Goal: Task Accomplishment & Management: Manage account settings

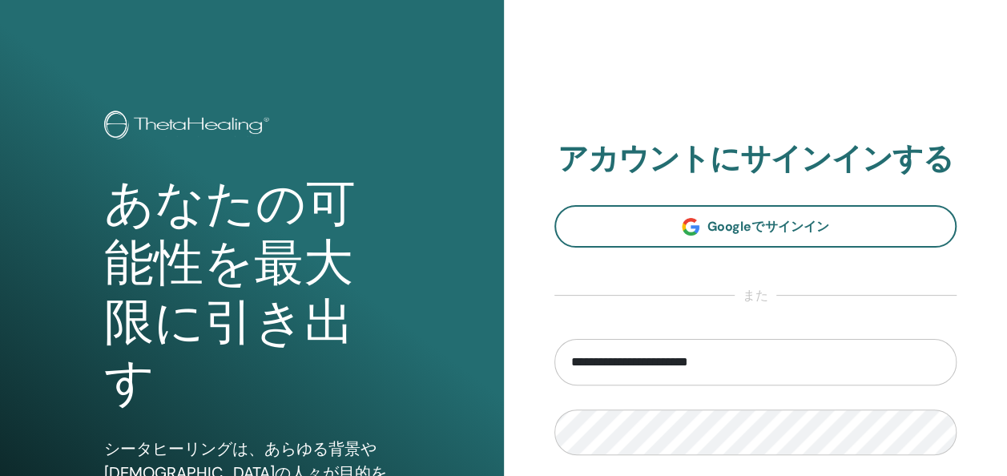
click at [639, 362] on input "**********" at bounding box center [756, 362] width 403 height 46
click at [616, 364] on input "**********" at bounding box center [756, 362] width 403 height 46
type input "**********"
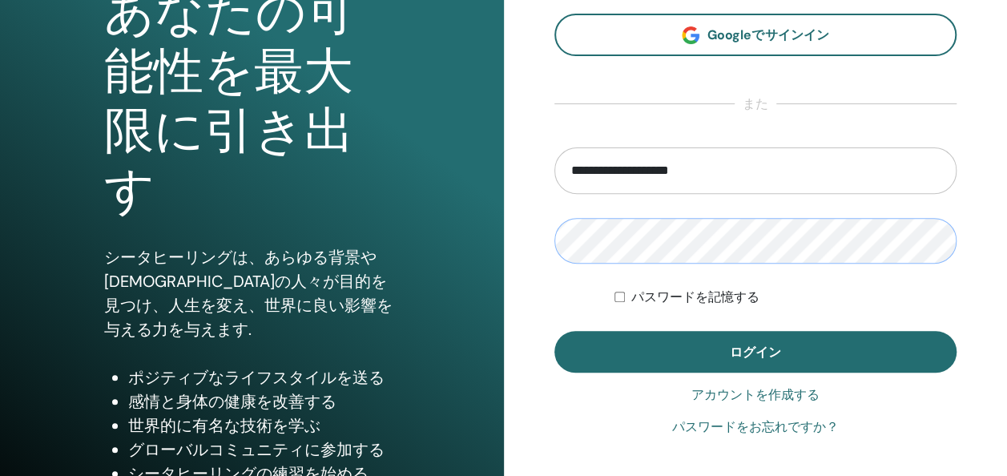
scroll to position [192, 0]
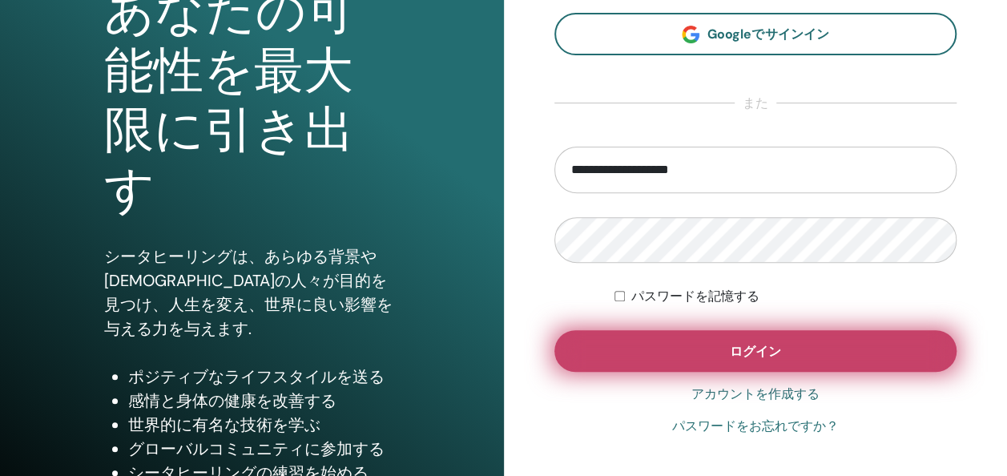
click at [862, 342] on button "ログイン" at bounding box center [756, 351] width 403 height 42
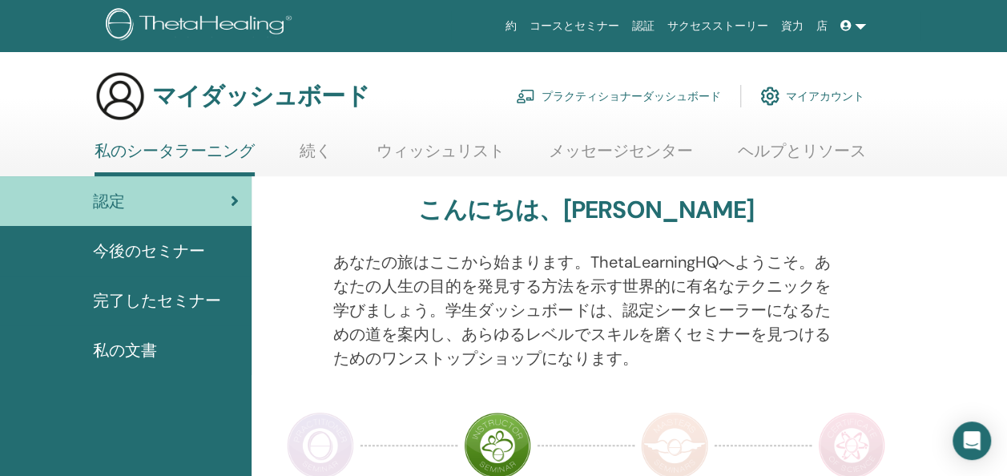
click at [623, 155] on link "メッセージセンター" at bounding box center [621, 156] width 144 height 31
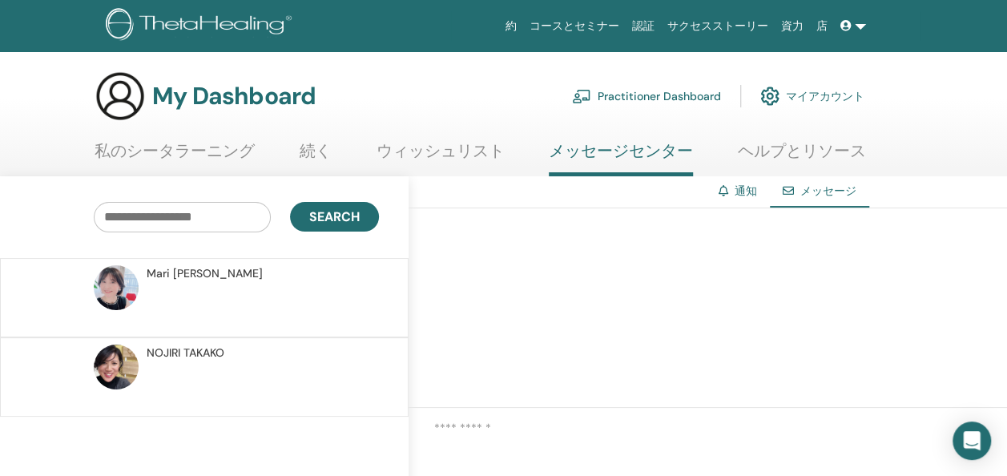
click at [210, 143] on link "私のシータラーニング" at bounding box center [175, 156] width 160 height 31
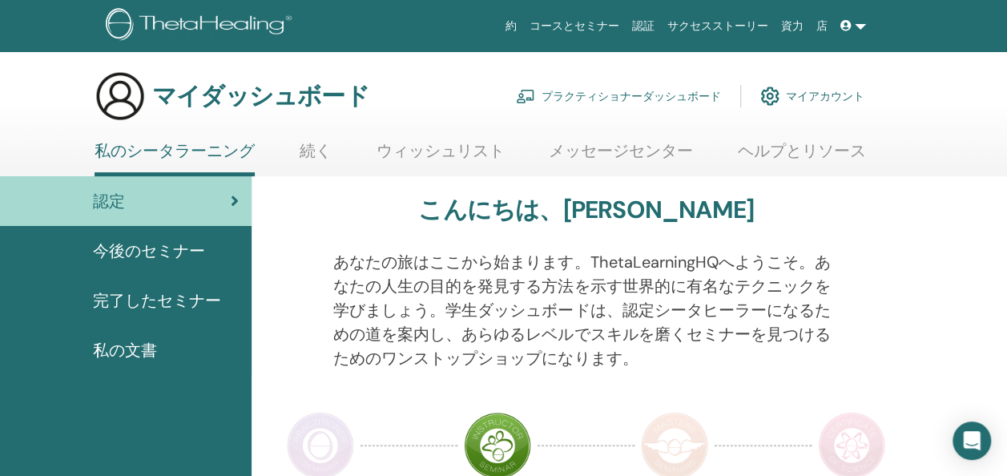
click at [188, 240] on span "今後のセミナー" at bounding box center [149, 251] width 112 height 24
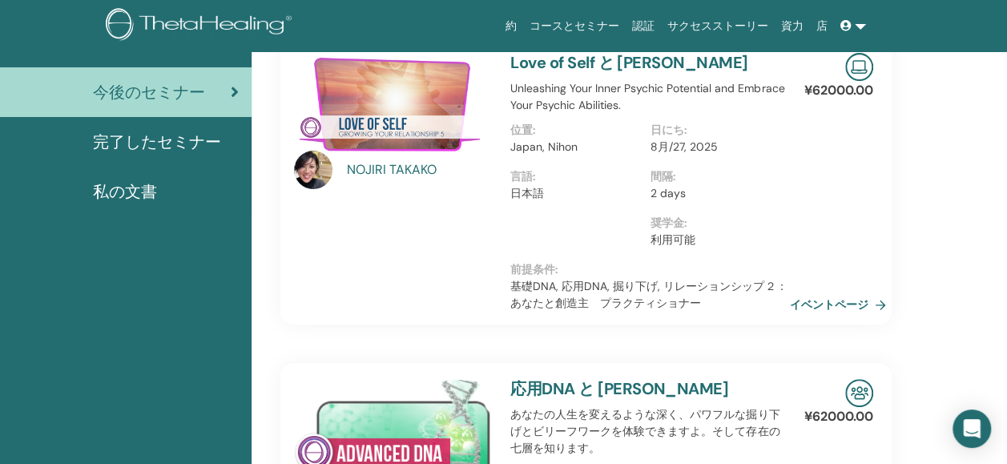
scroll to position [181, 0]
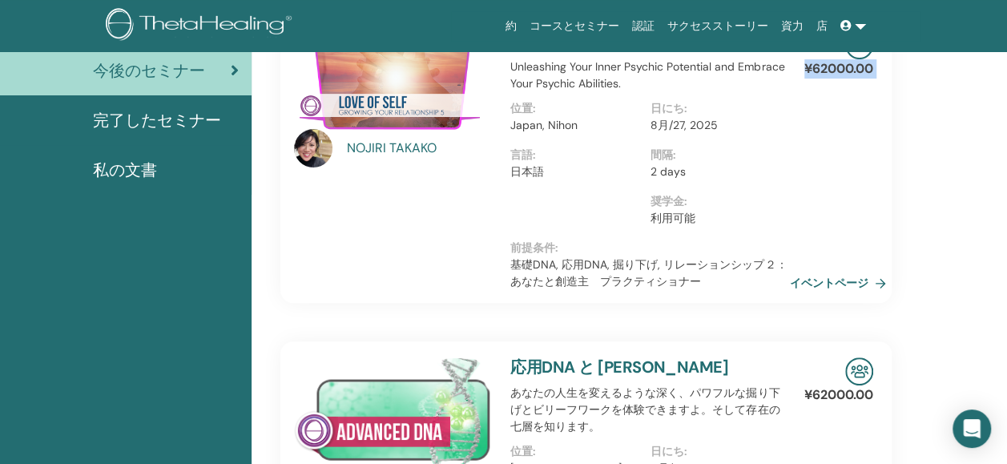
click at [1006, 284] on html "約 コースとセミナー 認証 サクセスストーリー 資力 店 MO Megumi Okamoto 私のシータラーニング 私のシータヒーリング 私のセミナー ウィッ…" at bounding box center [503, 52] width 1007 height 464
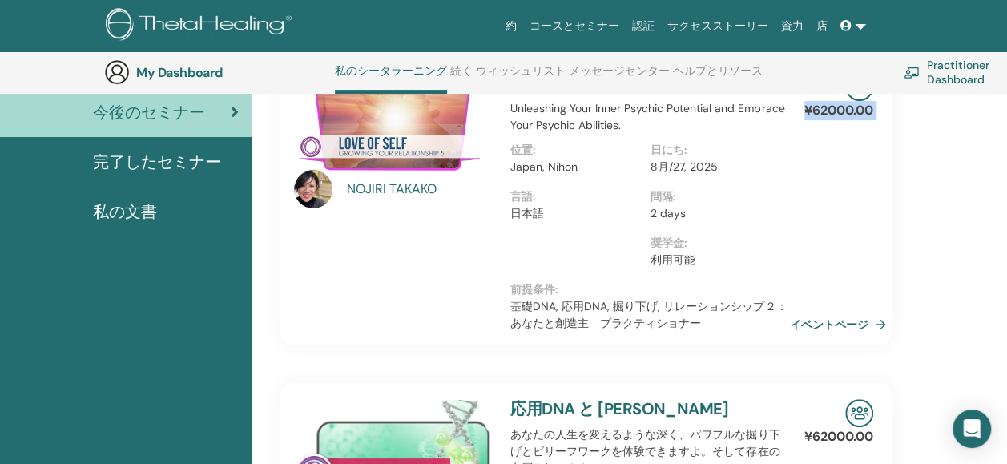
click at [1006, 283] on html "約 コースとセミナー 認証 サクセスストーリー 資力 店 MO Megumi Okamoto 私のシータラーニング 私のシータヒーリング 私のセミナー ウィッ…" at bounding box center [503, 51] width 1007 height 464
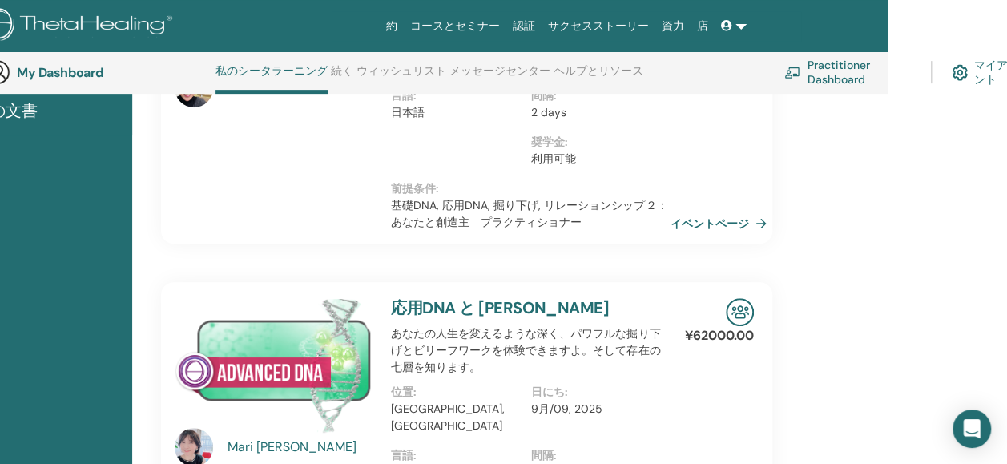
click at [840, 77] on link "Practitioner Dashboard" at bounding box center [848, 71] width 127 height 35
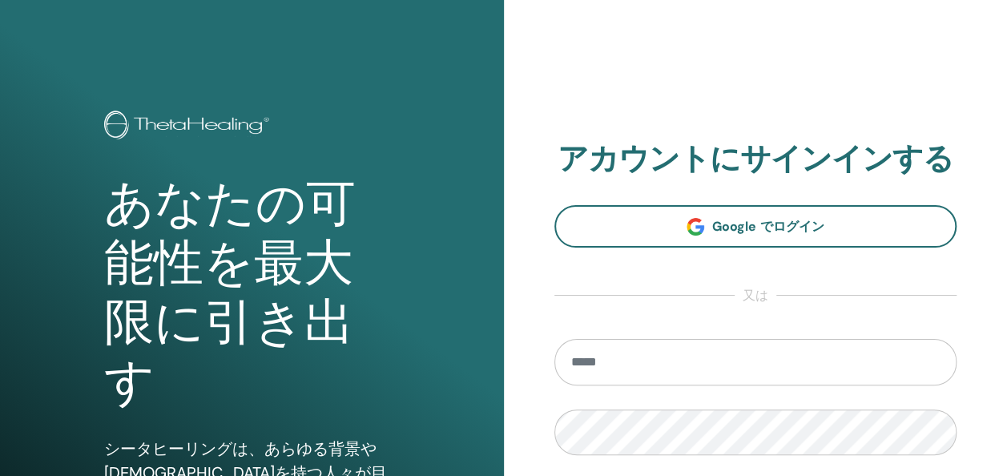
type input "**********"
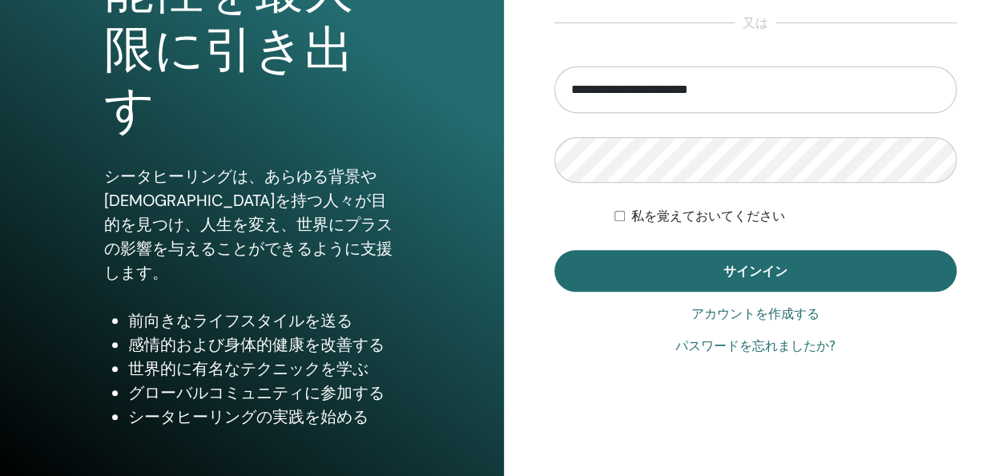
scroll to position [288, 0]
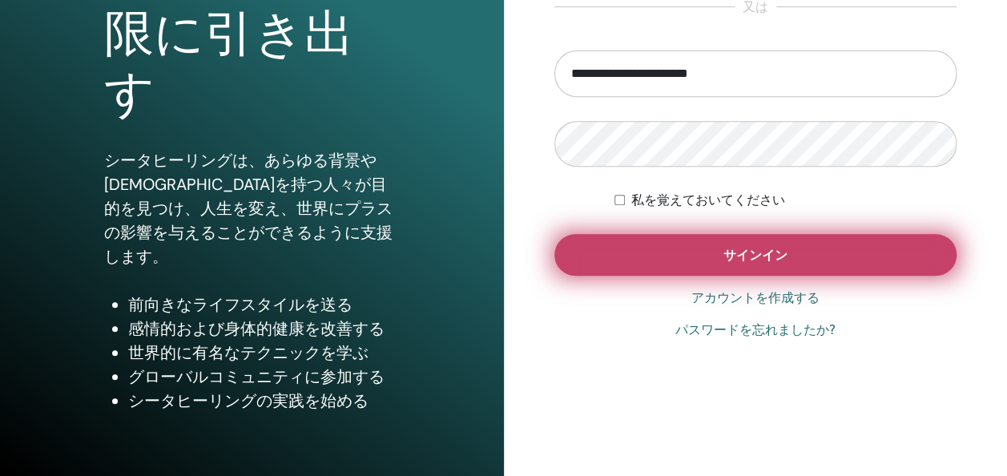
click at [656, 272] on button "サインイン" at bounding box center [756, 255] width 403 height 42
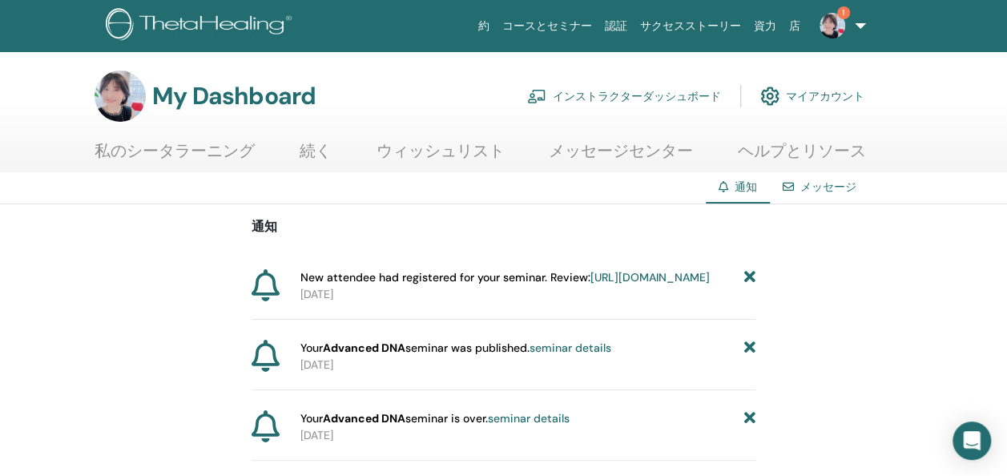
click at [612, 284] on link "[URL][DOMAIN_NAME]" at bounding box center [650, 277] width 119 height 14
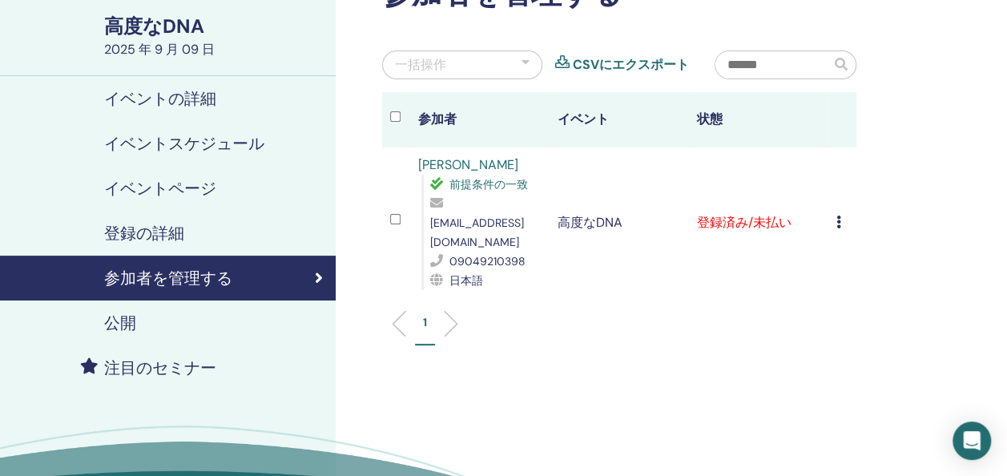
scroll to position [160, 0]
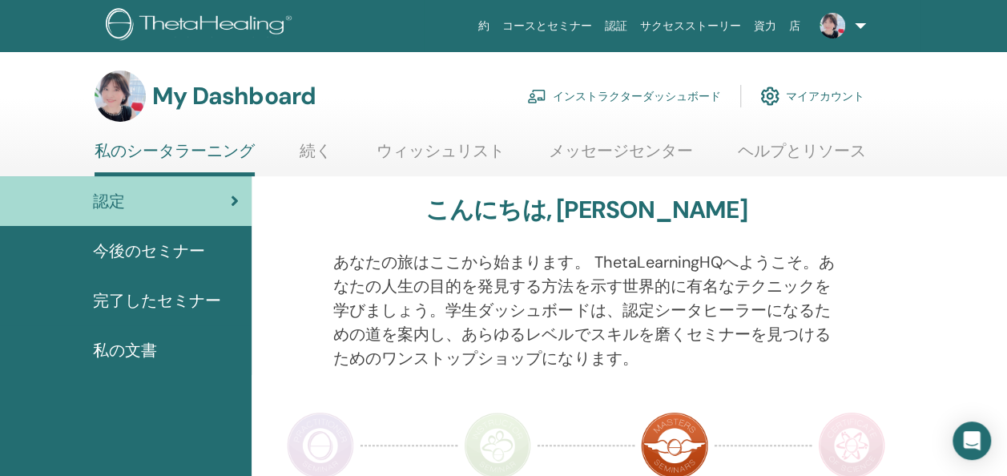
click at [631, 99] on link "インストラクターダッシュボード" at bounding box center [624, 96] width 194 height 35
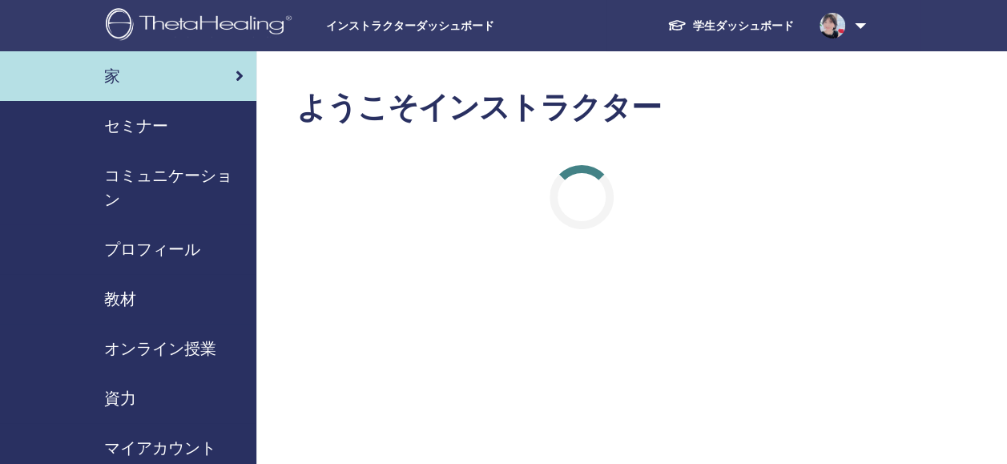
click at [141, 118] on span "セミナー" at bounding box center [136, 126] width 64 height 24
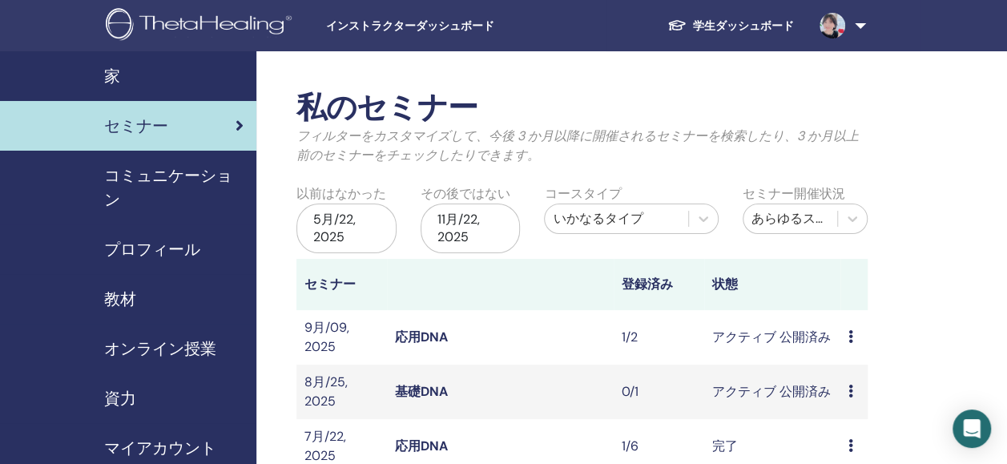
click at [436, 388] on link "基礎DNA" at bounding box center [421, 391] width 53 height 17
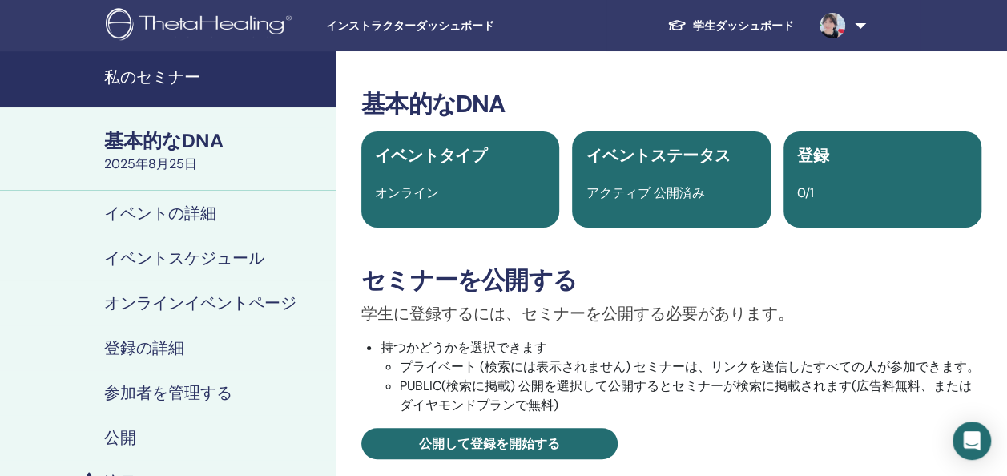
click at [126, 335] on link "登録の詳細" at bounding box center [168, 347] width 336 height 45
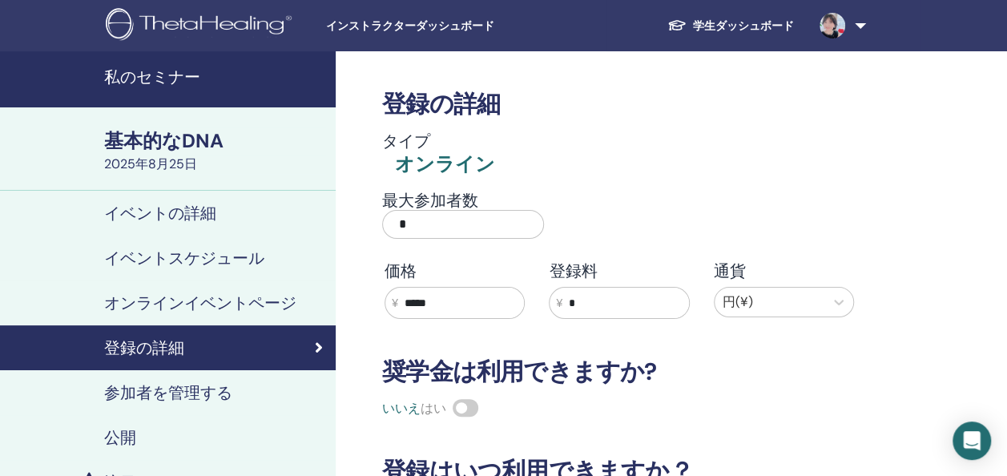
click at [269, 295] on h4 "オンラインイベントページ" at bounding box center [200, 302] width 192 height 19
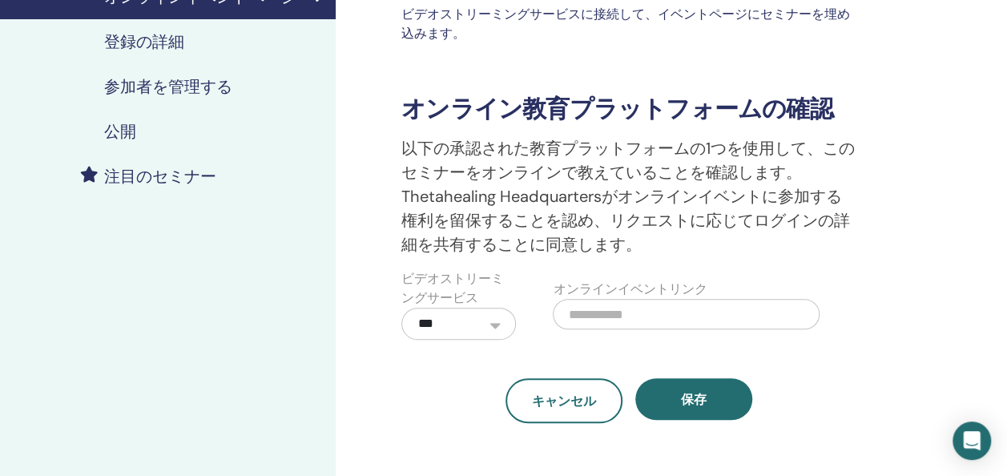
scroll to position [321, 0]
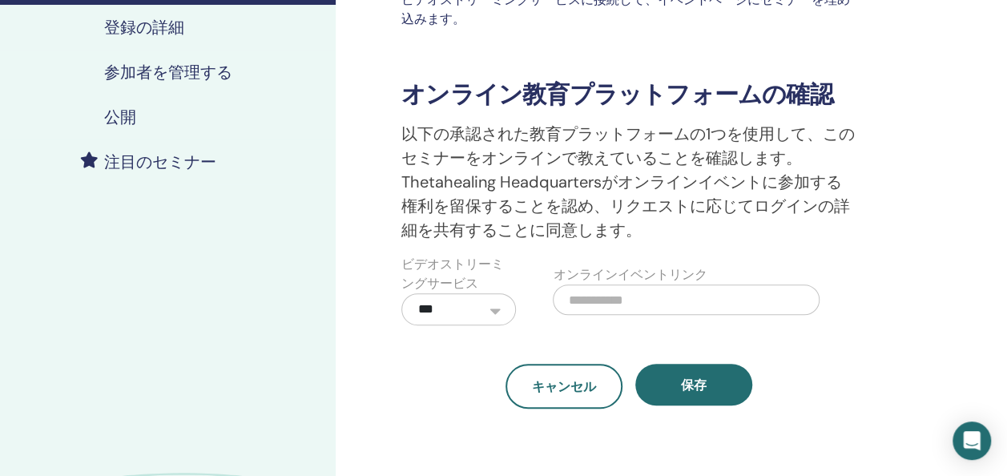
click at [498, 293] on select "**********" at bounding box center [458, 309] width 115 height 32
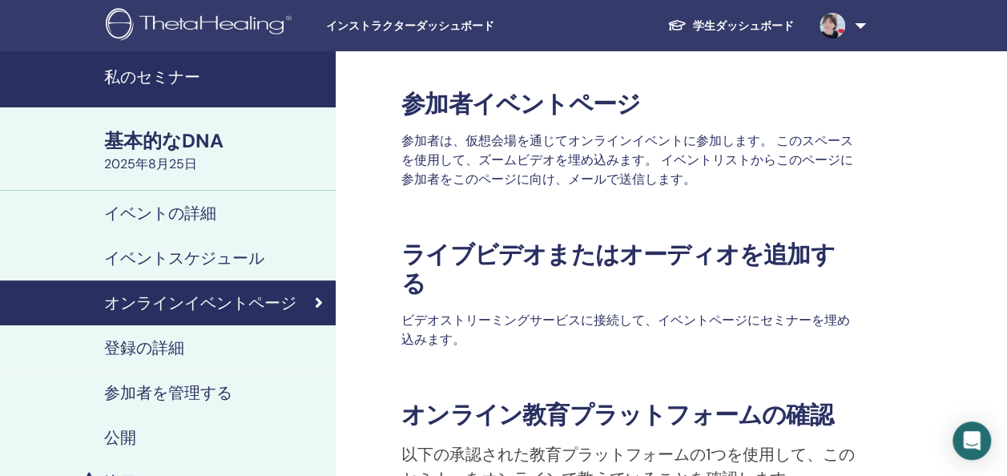
click at [188, 255] on h4 "イベントスケジュール" at bounding box center [184, 257] width 160 height 19
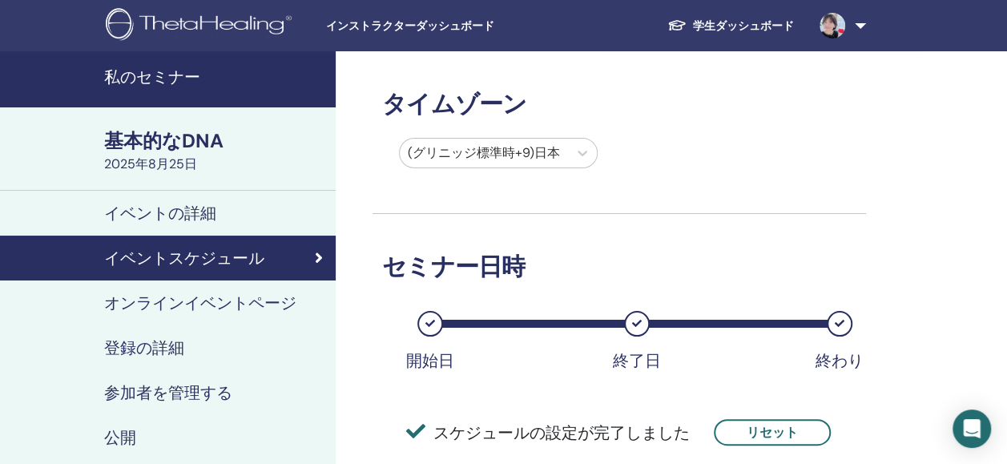
click at [162, 218] on h4 "イベントの詳細" at bounding box center [160, 213] width 112 height 19
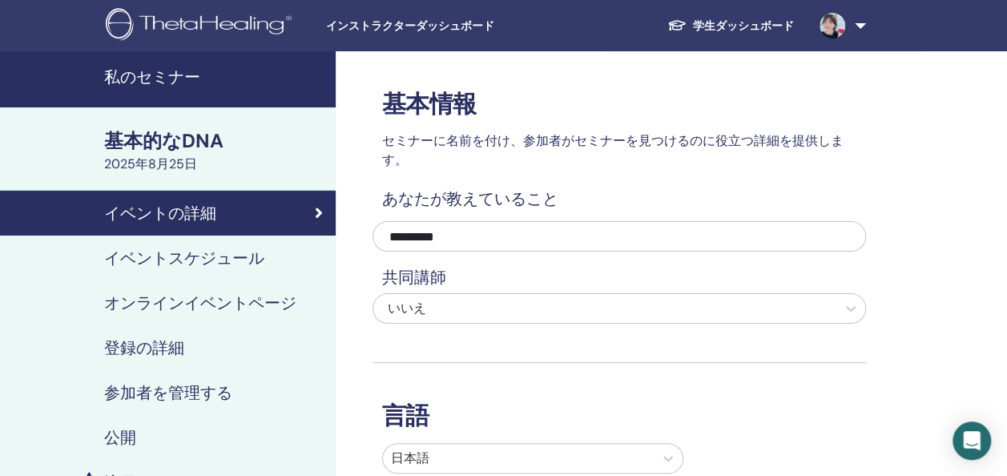
click at [119, 445] on h4 "公開" at bounding box center [120, 437] width 32 height 19
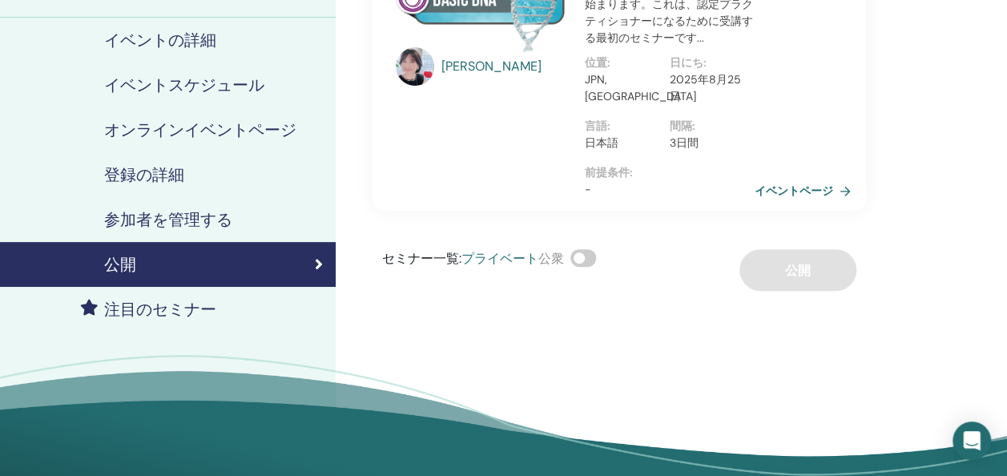
scroll to position [192, 0]
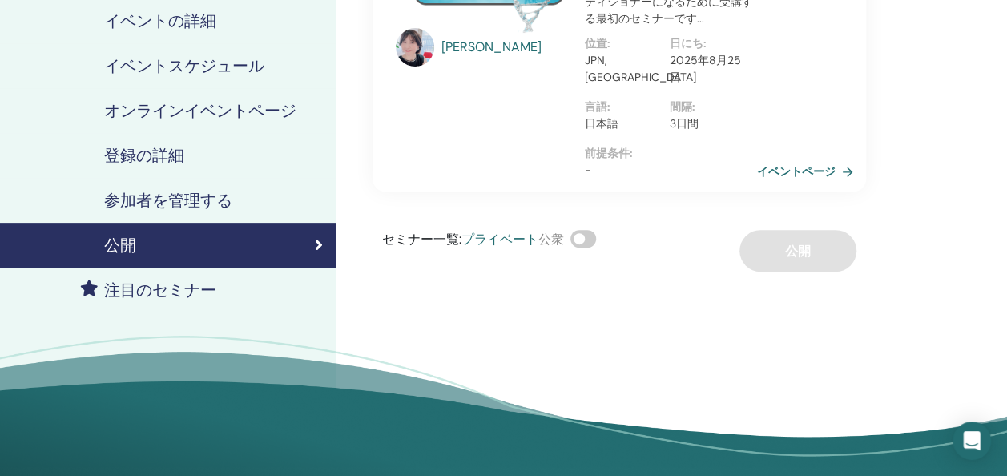
click at [814, 174] on link "イベントページ" at bounding box center [808, 171] width 103 height 24
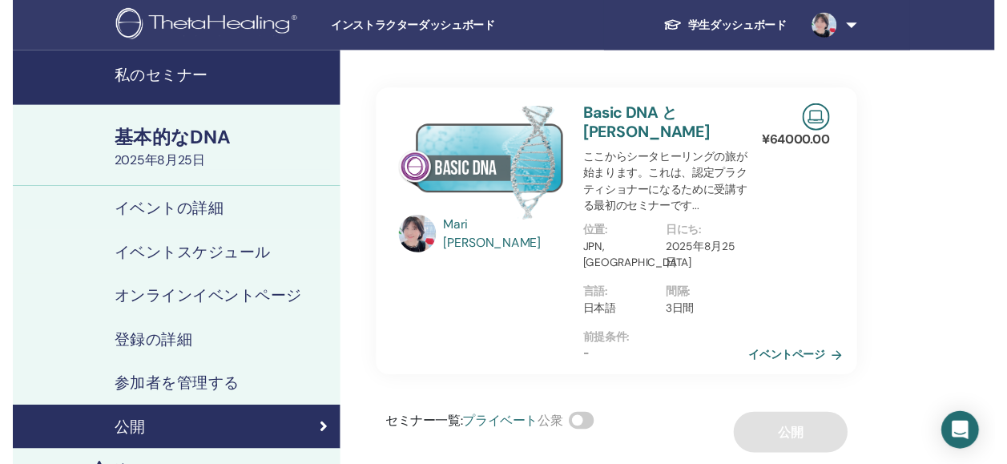
scroll to position [192, 0]
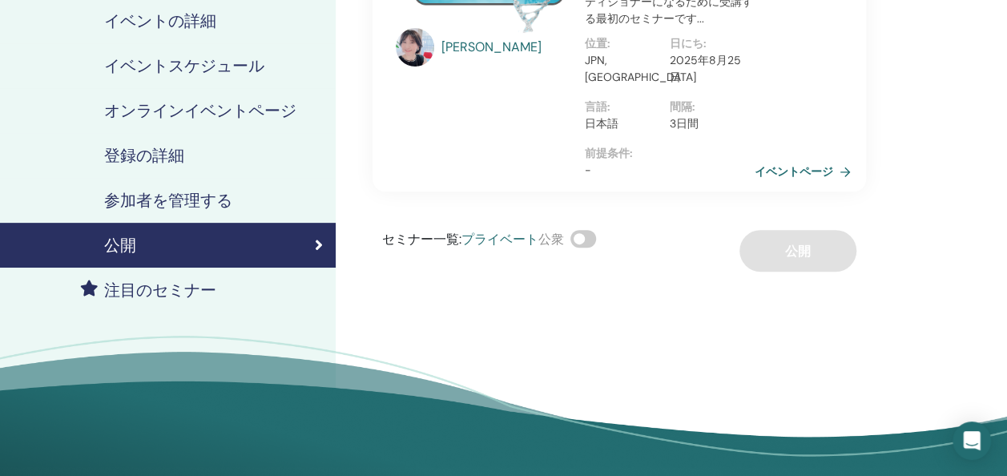
click at [120, 284] on h4 "注目のセミナー" at bounding box center [160, 289] width 112 height 19
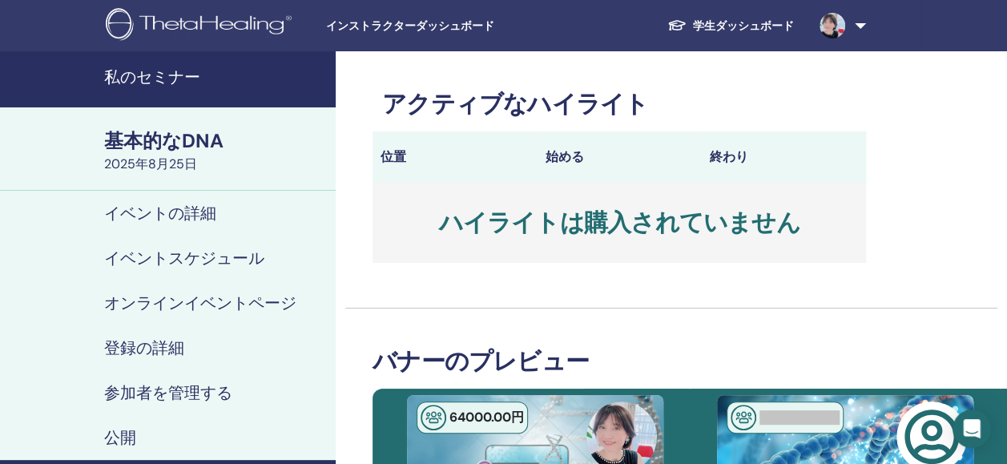
click at [173, 212] on h4 "イベントの詳細" at bounding box center [160, 213] width 112 height 19
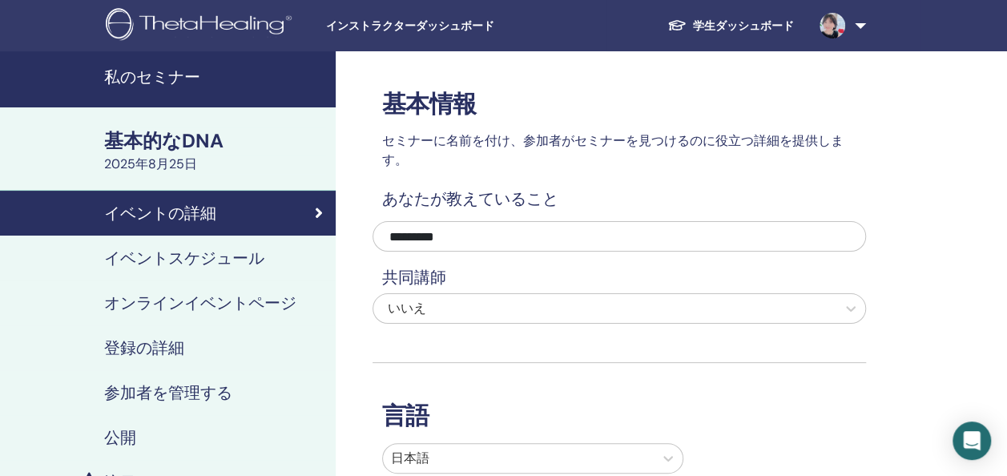
click at [159, 253] on h4 "イベントスケジュール" at bounding box center [184, 257] width 160 height 19
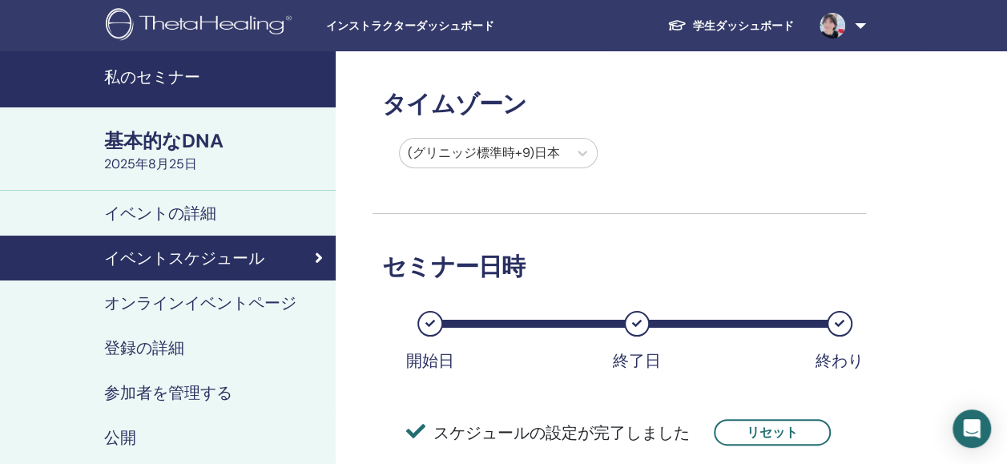
click at [135, 338] on h4 "登録の詳細" at bounding box center [144, 347] width 80 height 19
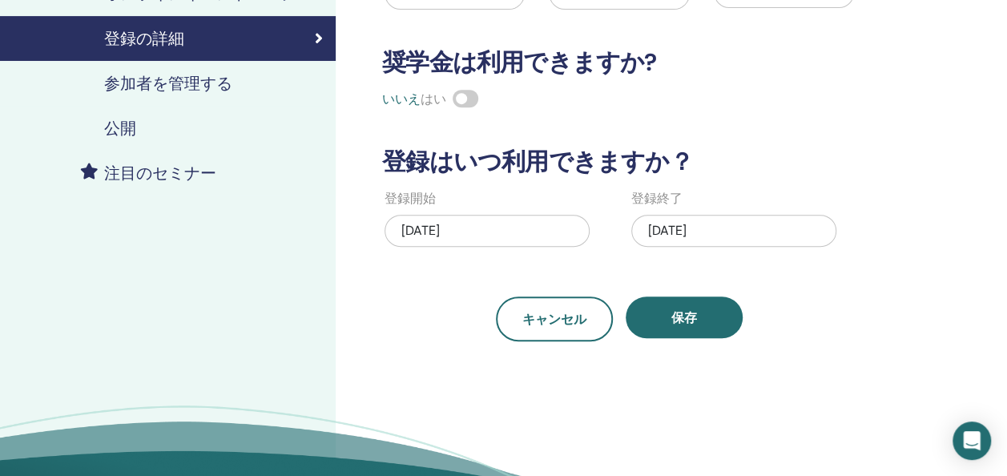
scroll to position [385, 0]
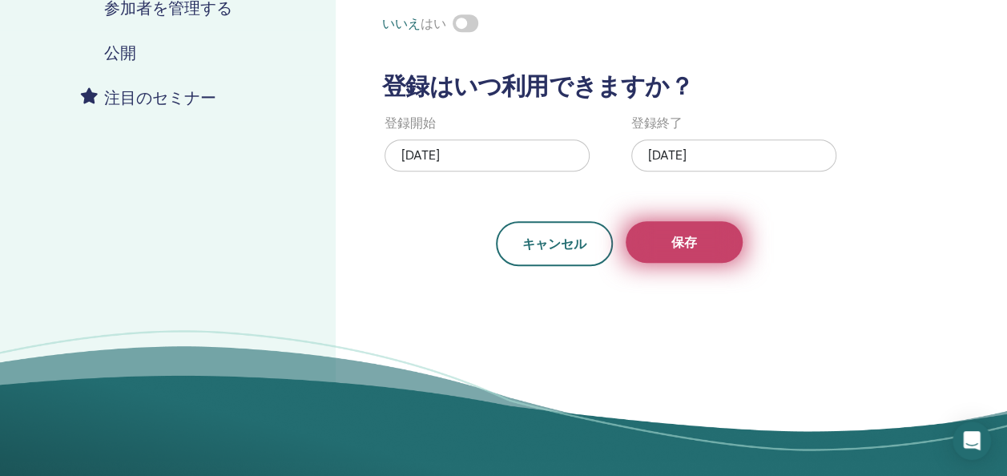
click at [721, 248] on button "保存" at bounding box center [684, 242] width 117 height 42
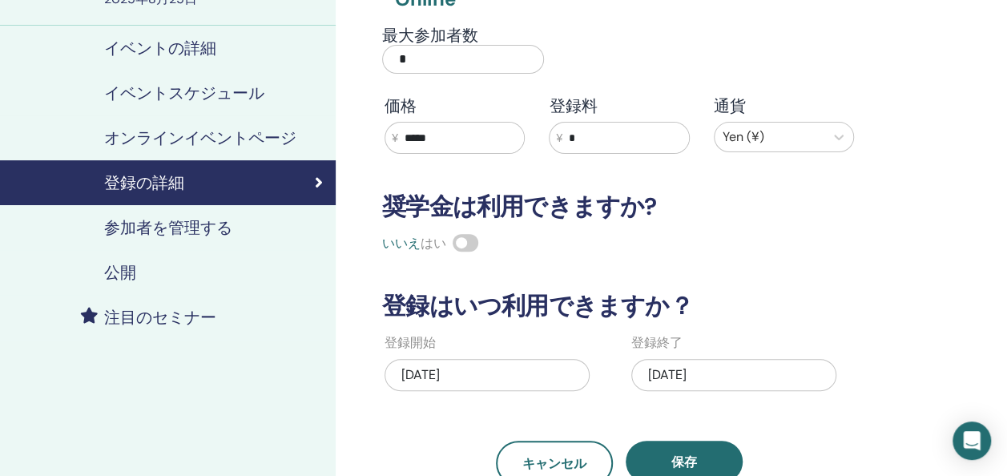
scroll to position [160, 0]
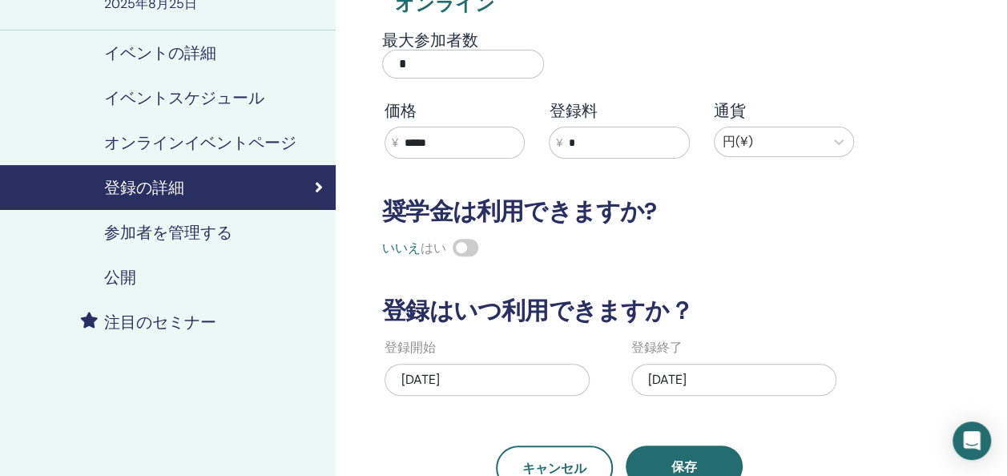
click at [149, 227] on h4 "参加者を管理する" at bounding box center [168, 232] width 128 height 19
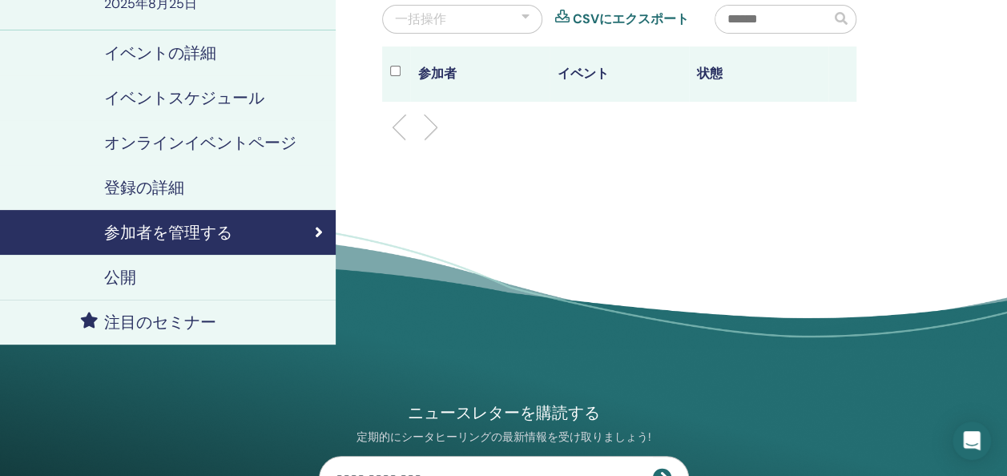
click at [111, 284] on h4 "公開" at bounding box center [120, 277] width 32 height 19
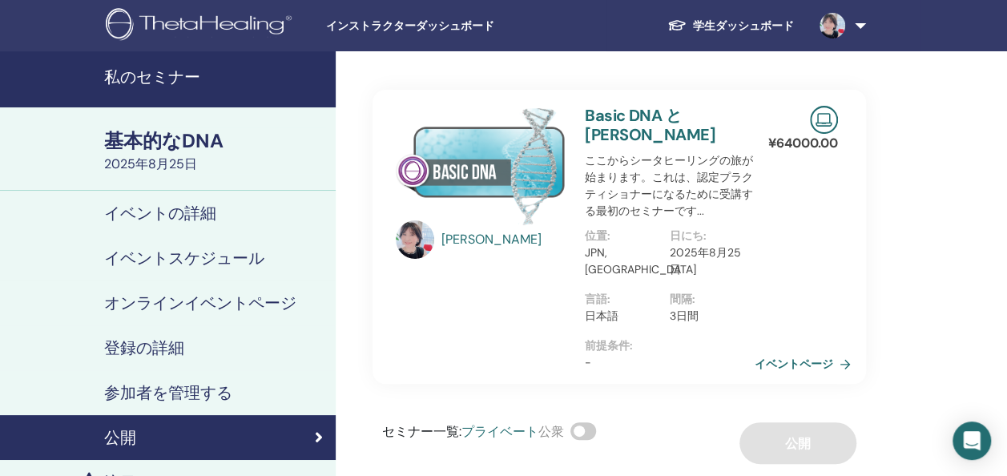
click at [166, 212] on h4 "イベントの詳細" at bounding box center [160, 213] width 112 height 19
